Goal: Navigation & Orientation: Find specific page/section

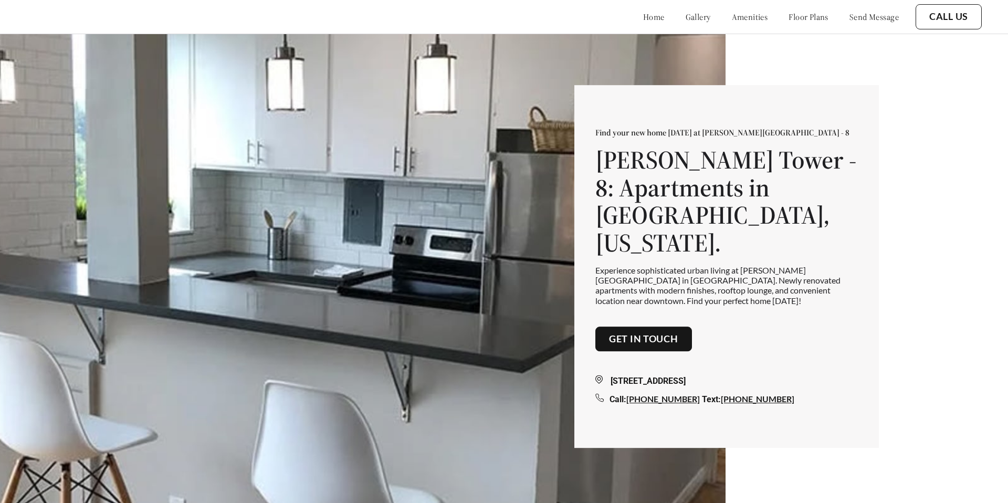
scroll to position [2402, 0]
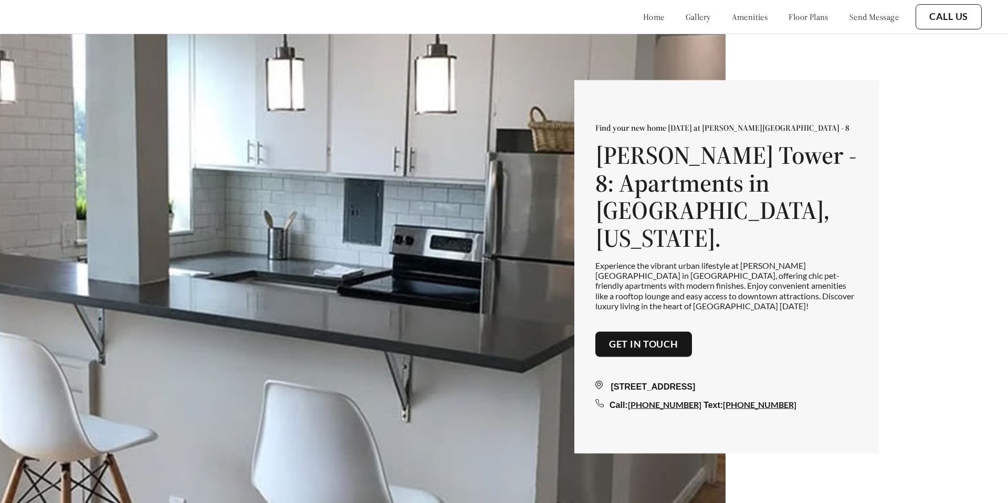
click at [643, 17] on link "home" at bounding box center [654, 17] width 22 height 11
click at [686, 17] on link "gallery" at bounding box center [698, 17] width 25 height 11
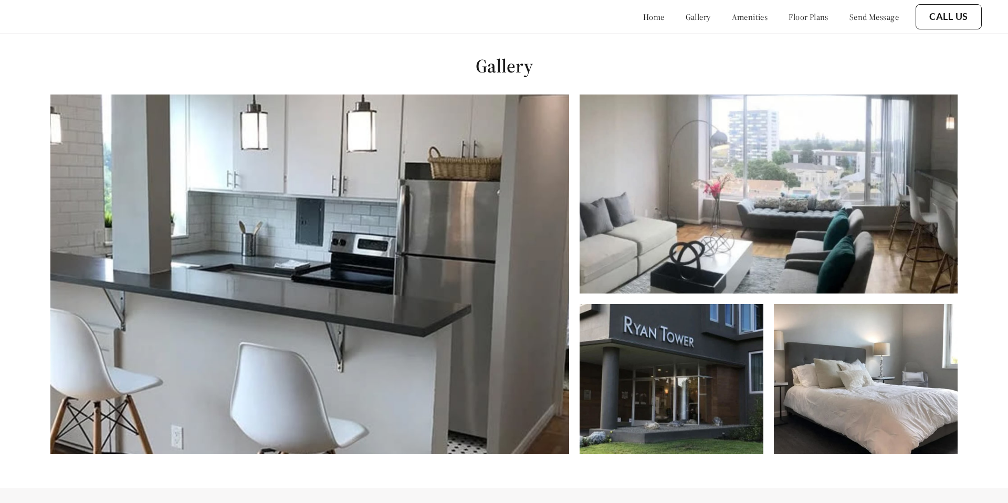
scroll to position [503, 0]
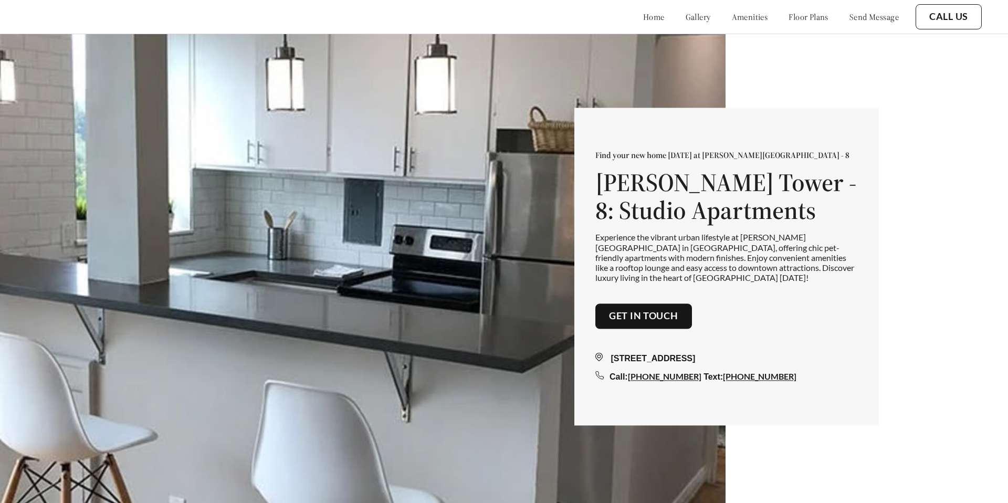
click at [628, 324] on button "Get in touch" at bounding box center [643, 316] width 97 height 25
click at [635, 322] on link "Get in touch" at bounding box center [643, 317] width 69 height 12
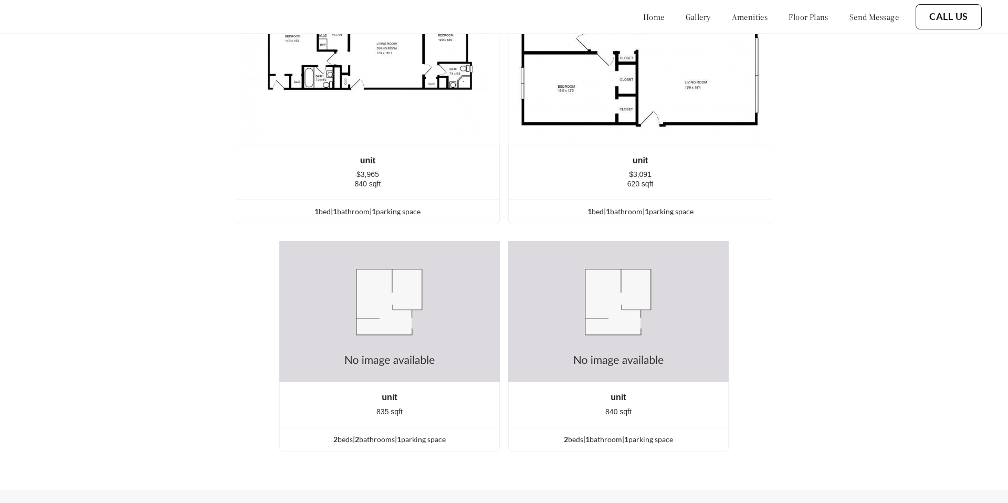
scroll to position [1935, 0]
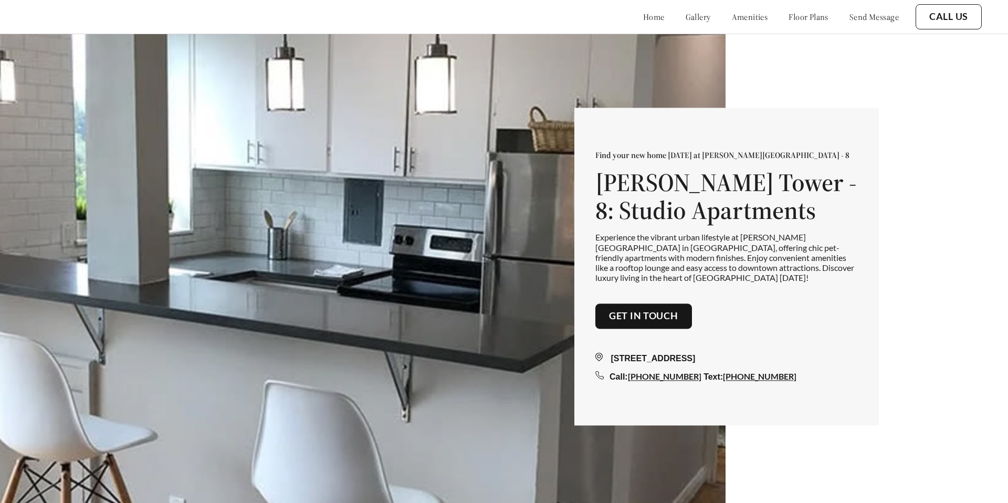
click at [627, 316] on link "Get in touch" at bounding box center [643, 317] width 69 height 12
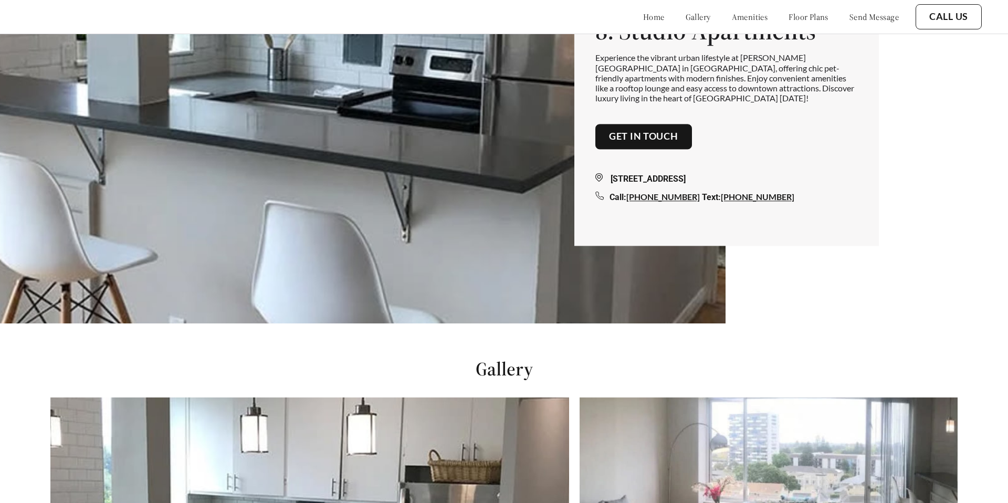
scroll to position [152, 0]
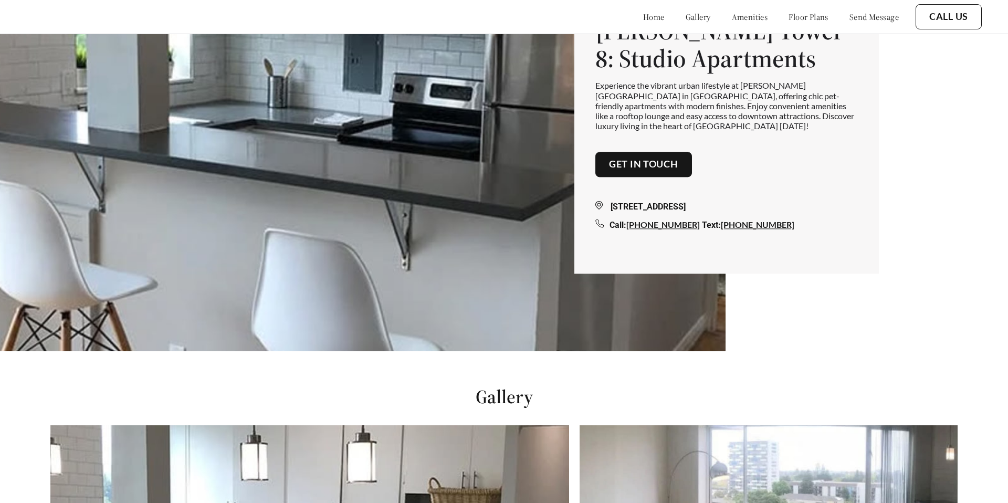
click at [864, 17] on link "send message" at bounding box center [873, 17] width 49 height 11
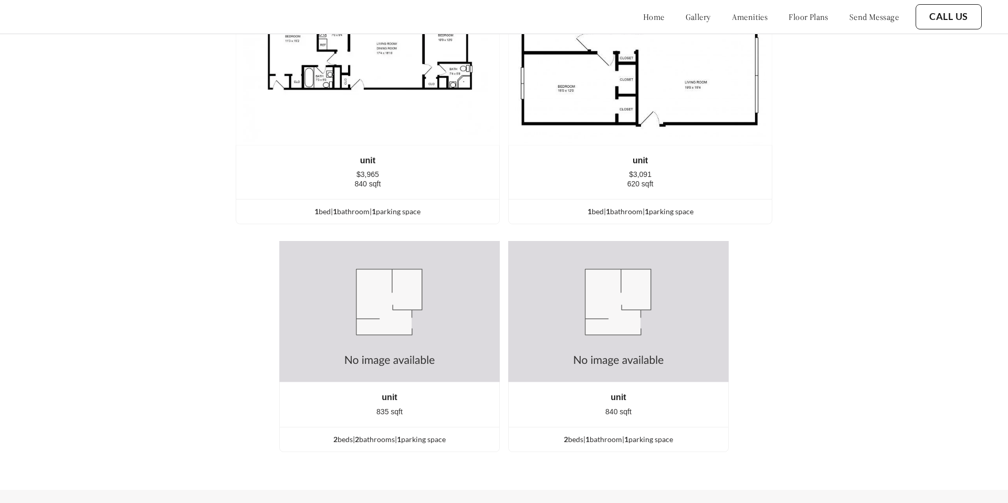
scroll to position [1935, 0]
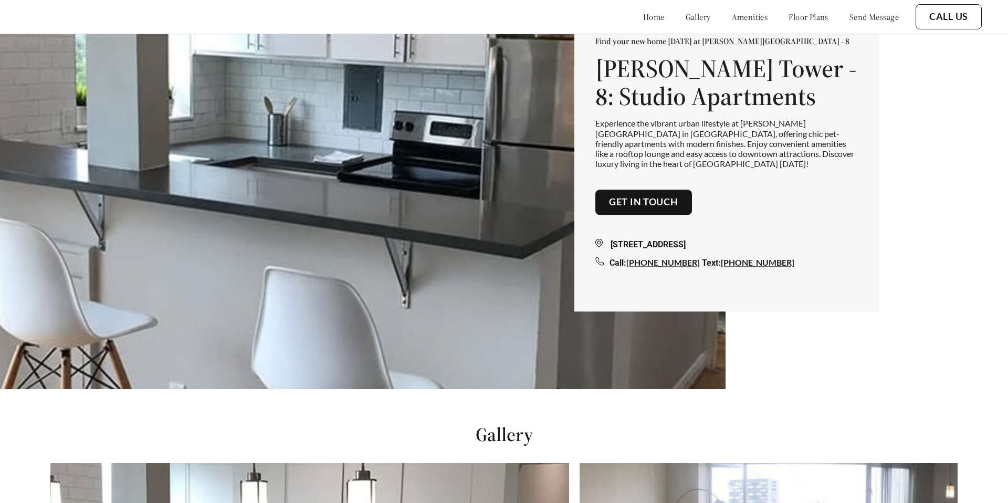
scroll to position [105, 0]
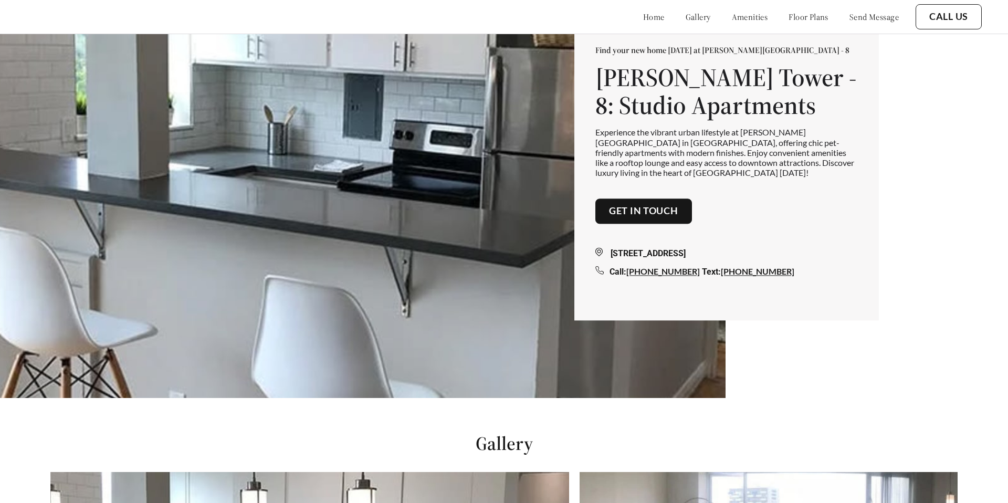
click at [686, 17] on link "gallery" at bounding box center [698, 17] width 25 height 11
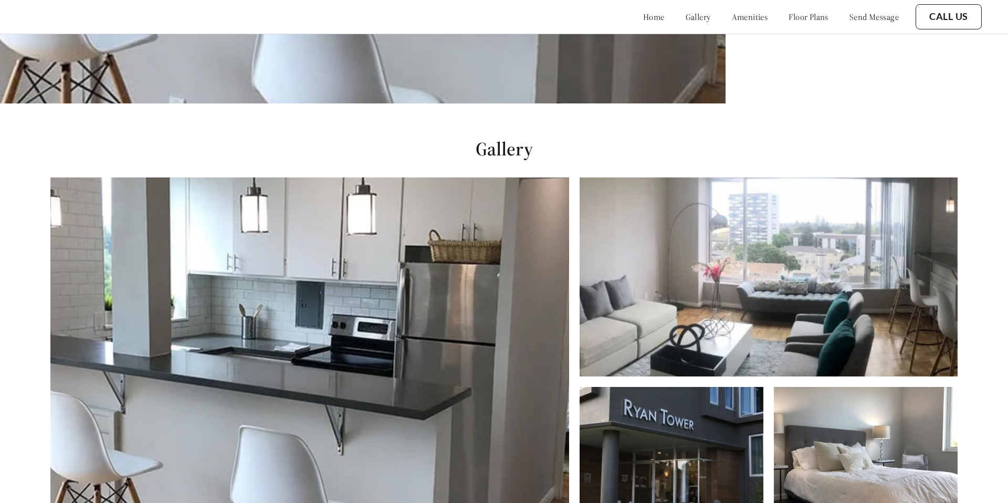
scroll to position [503, 0]
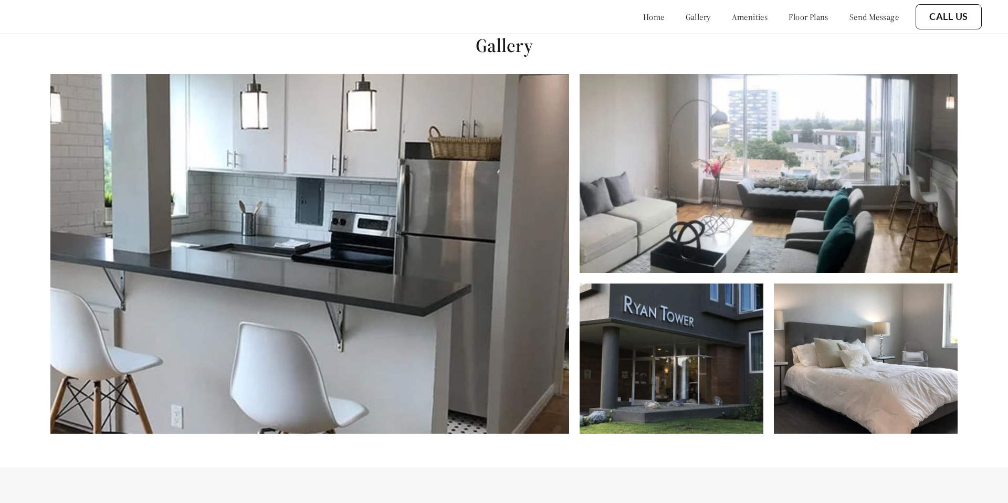
click at [732, 19] on link "amenities" at bounding box center [750, 17] width 36 height 11
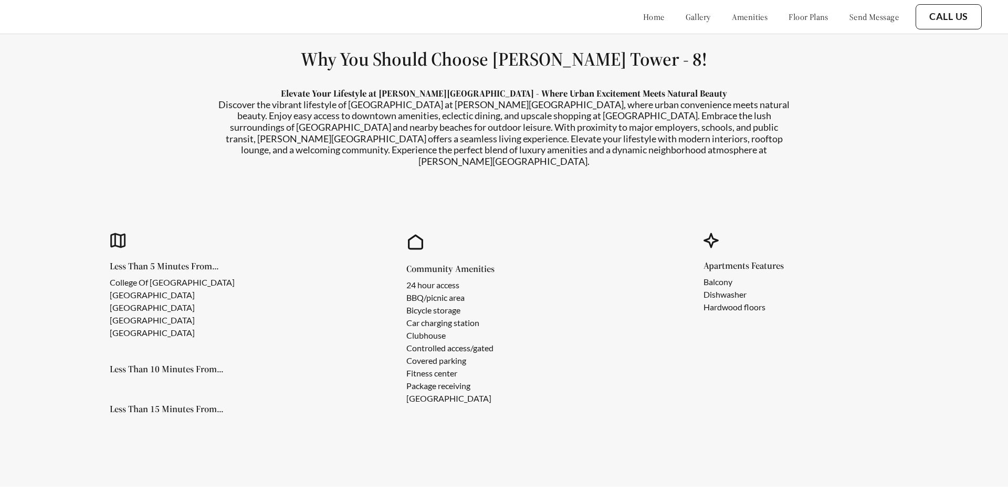
click at [789, 16] on link "floor plans" at bounding box center [809, 17] width 40 height 11
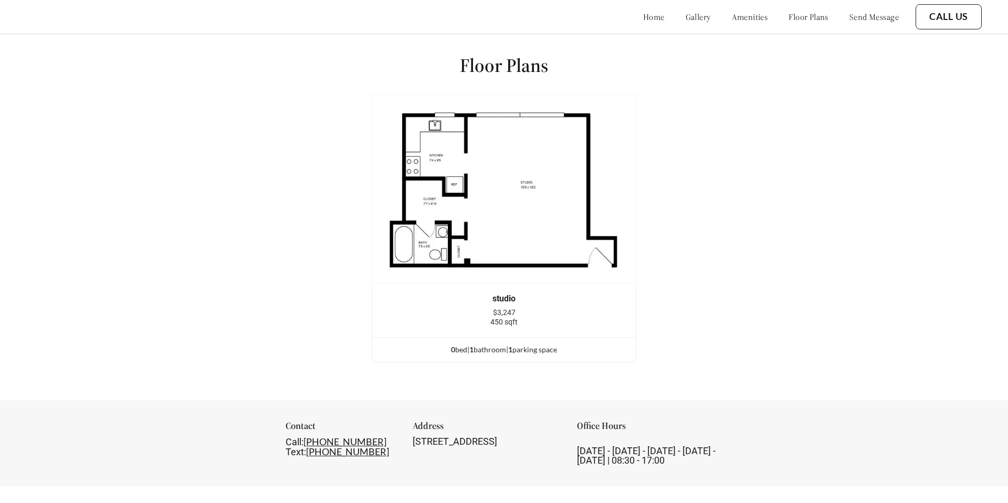
scroll to position [1446, 0]
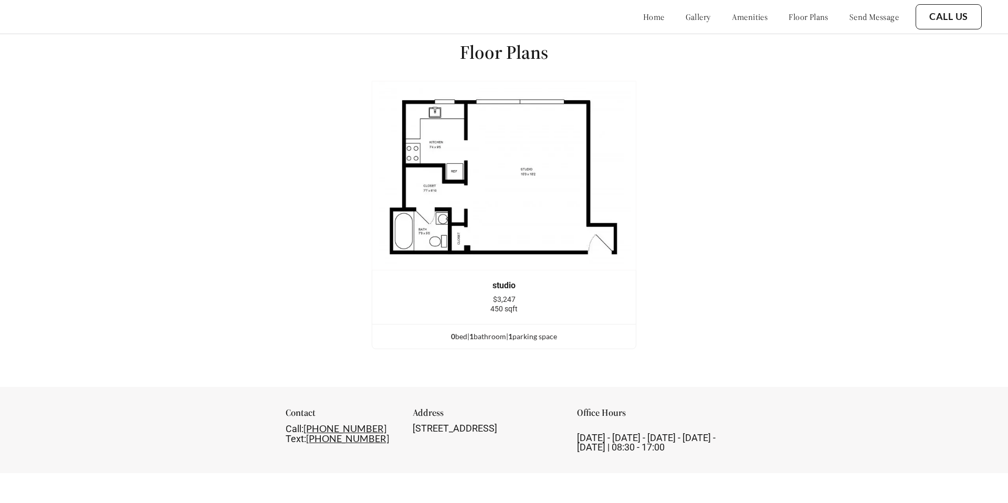
click at [849, 16] on link "send message" at bounding box center [873, 17] width 49 height 11
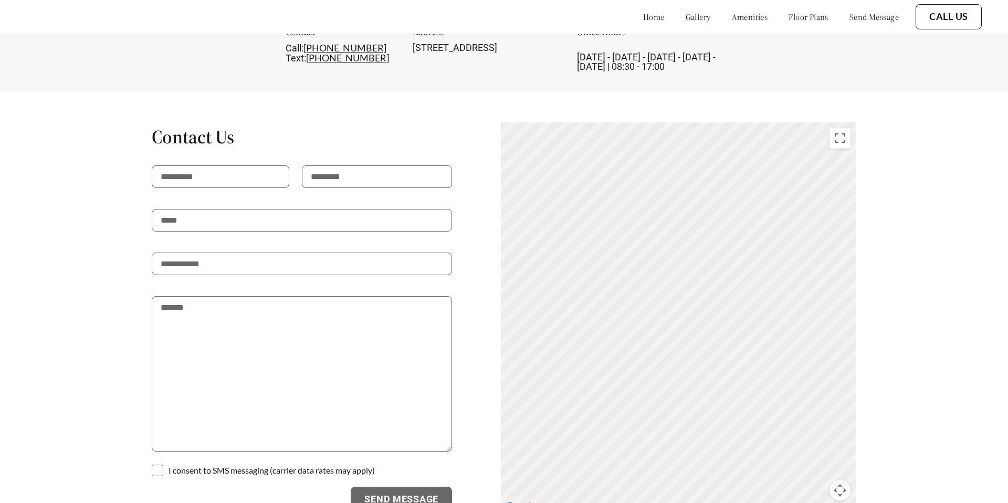
scroll to position [2341, 0]
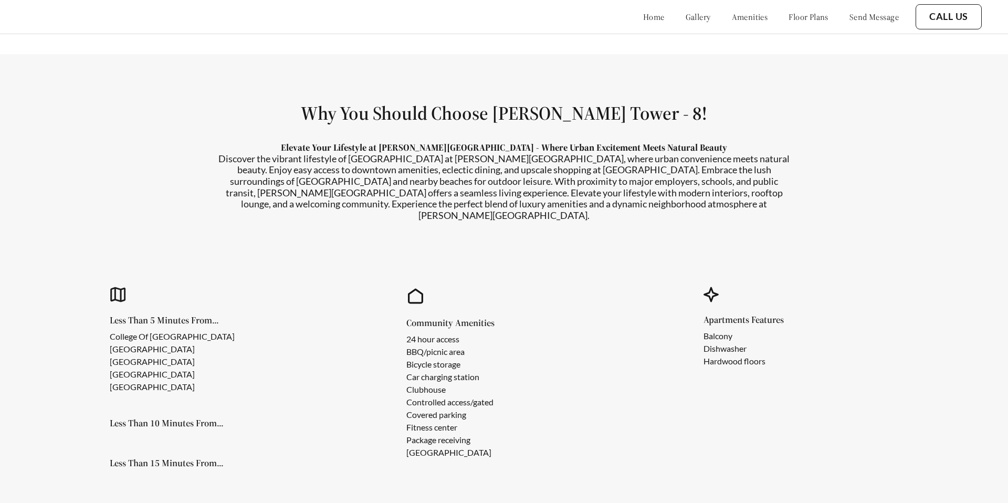
scroll to position [979, 0]
